Goal: Transaction & Acquisition: Book appointment/travel/reservation

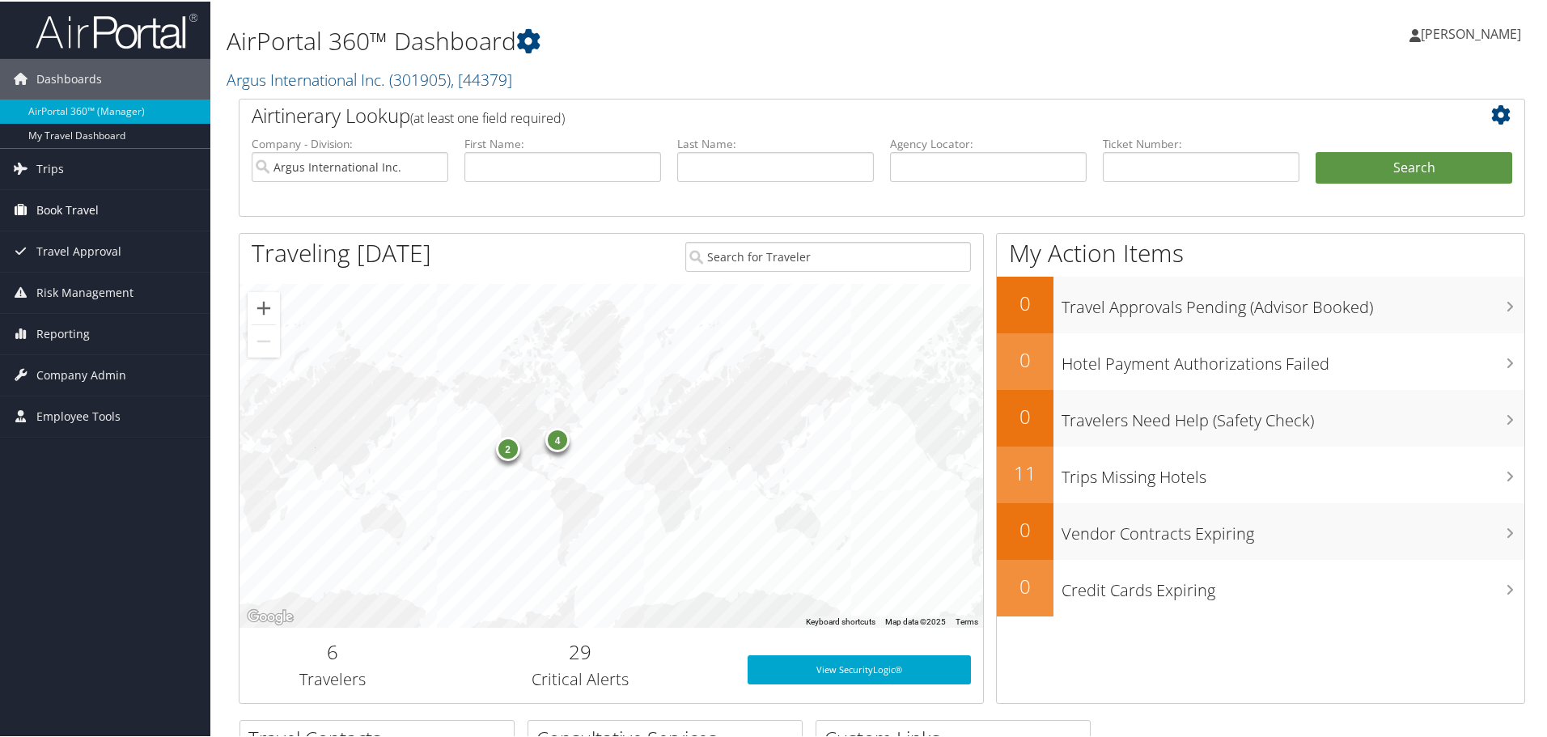
click at [70, 204] on span "Book Travel" at bounding box center [67, 209] width 62 height 40
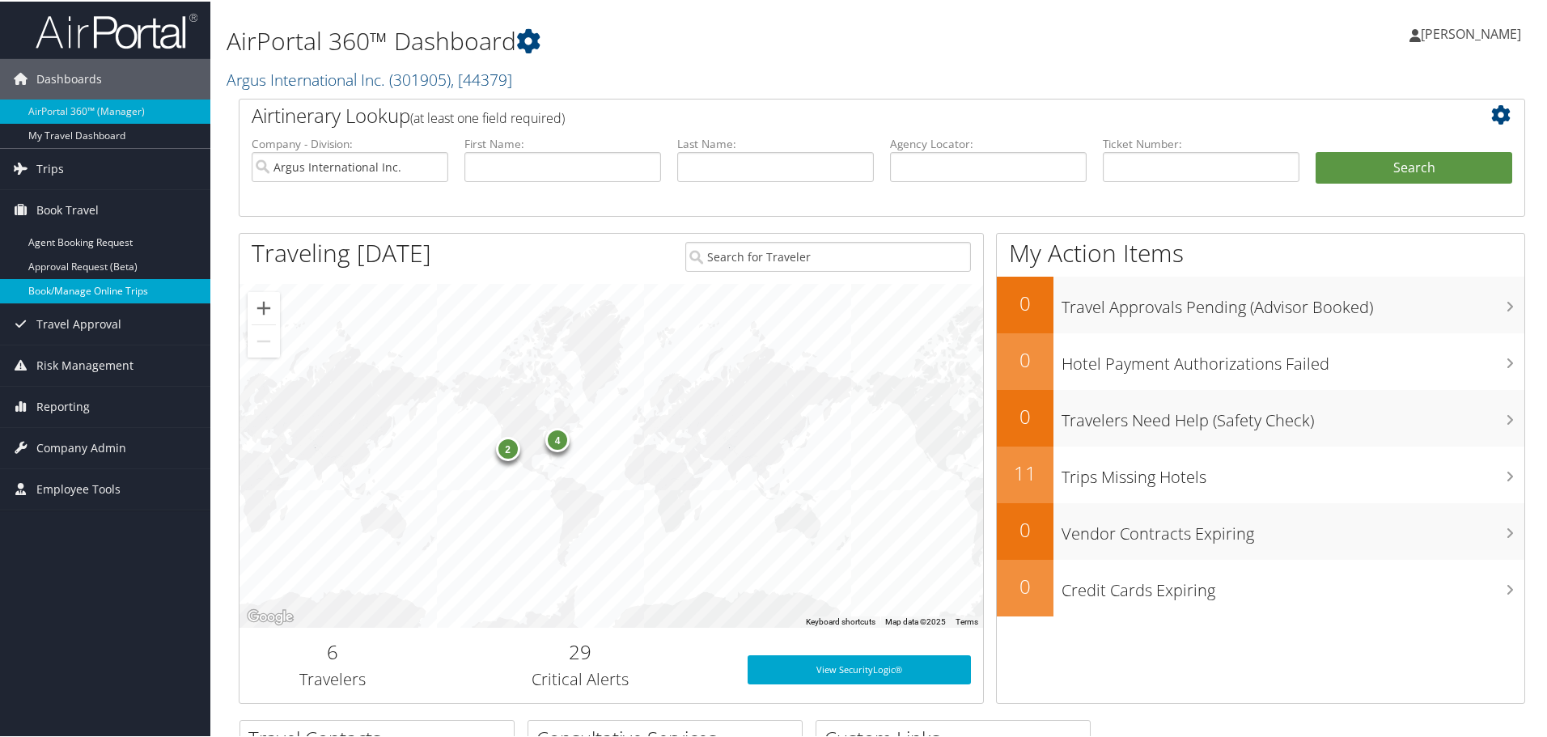
click at [70, 283] on link "Book/Manage Online Trips" at bounding box center [105, 290] width 210 height 24
